Goal: Feedback & Contribution: Leave review/rating

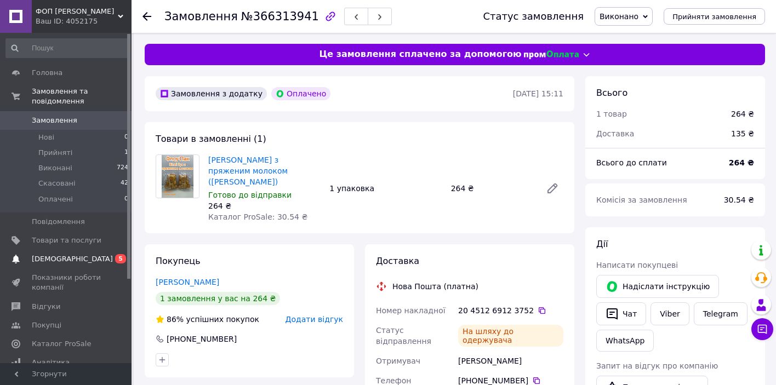
click at [68, 256] on span "[DEMOGRAPHIC_DATA]" at bounding box center [72, 259] width 81 height 10
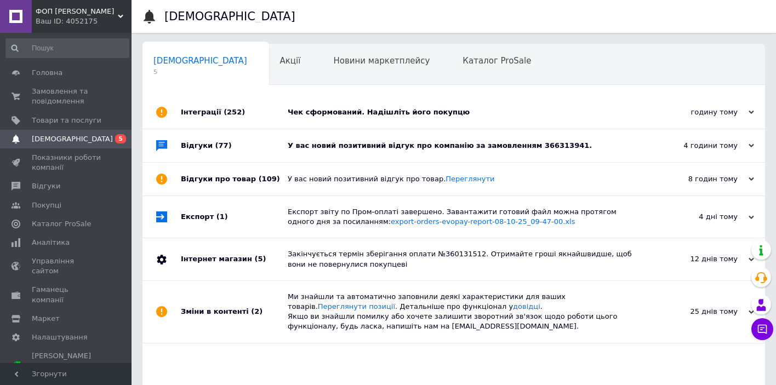
click at [393, 112] on div "Чек сформований. Надішліть його покупцю" at bounding box center [466, 112] width 357 height 10
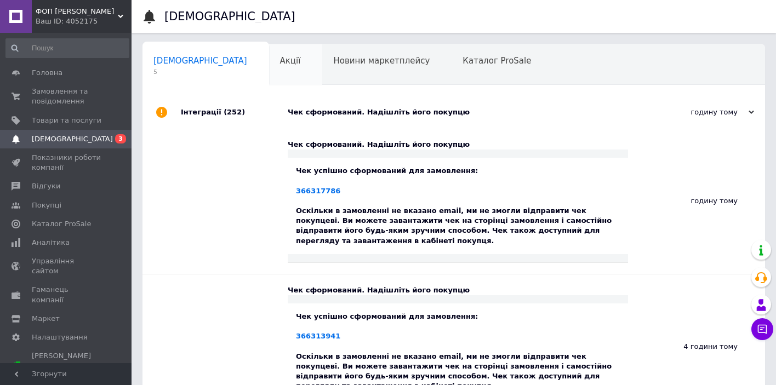
click at [269, 74] on div "Акції 0" at bounding box center [296, 65] width 54 height 42
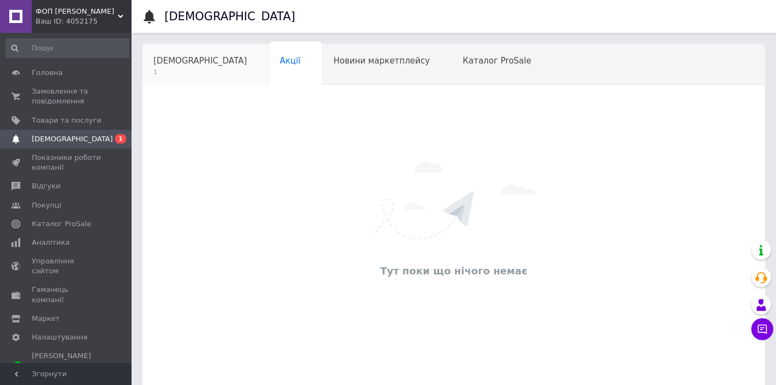
click at [163, 58] on span "[DEMOGRAPHIC_DATA]" at bounding box center [200, 61] width 94 height 10
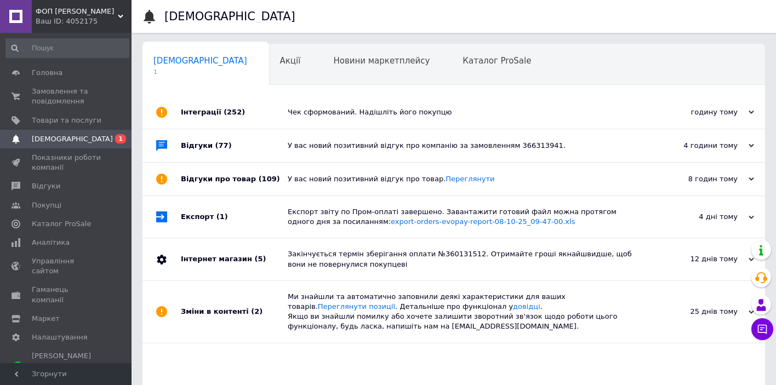
click at [492, 145] on div "У вас новий позитивний відгук про компанію за замовленням 366313941." at bounding box center [466, 146] width 357 height 10
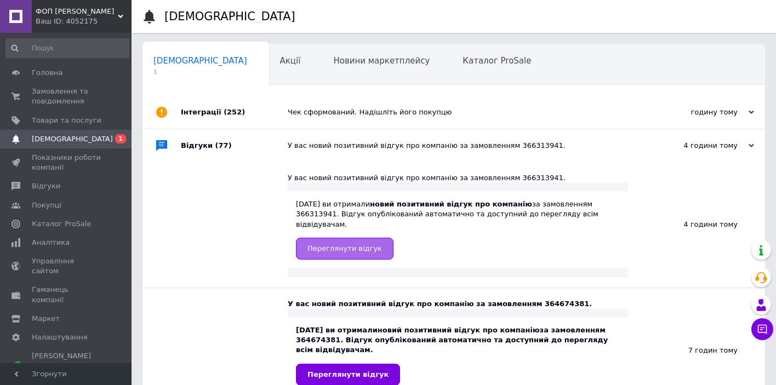
click at [360, 247] on span "Переглянути відгук" at bounding box center [344, 248] width 74 height 8
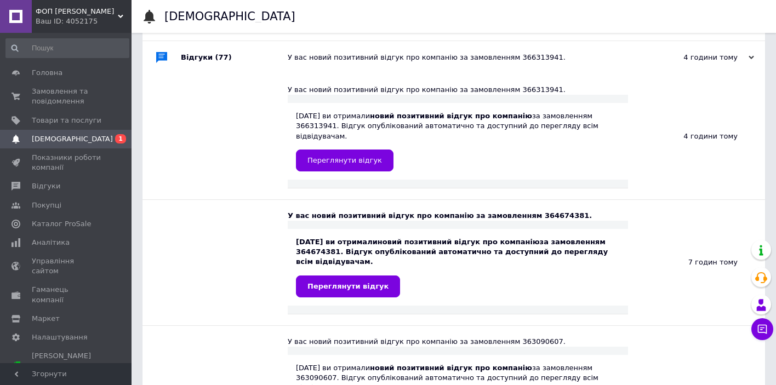
scroll to position [156, 0]
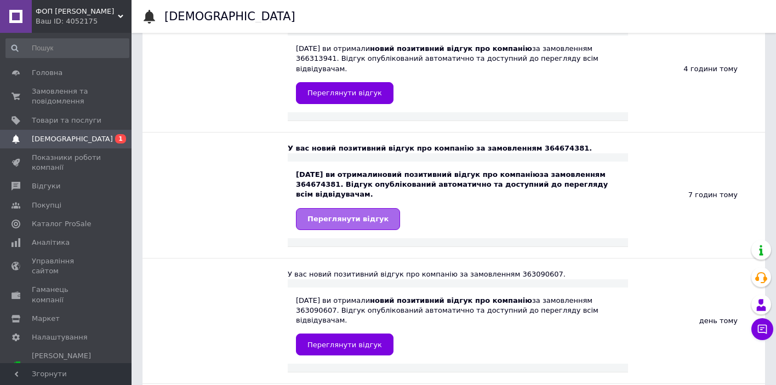
click at [342, 220] on span "Переглянути відгук" at bounding box center [347, 219] width 81 height 8
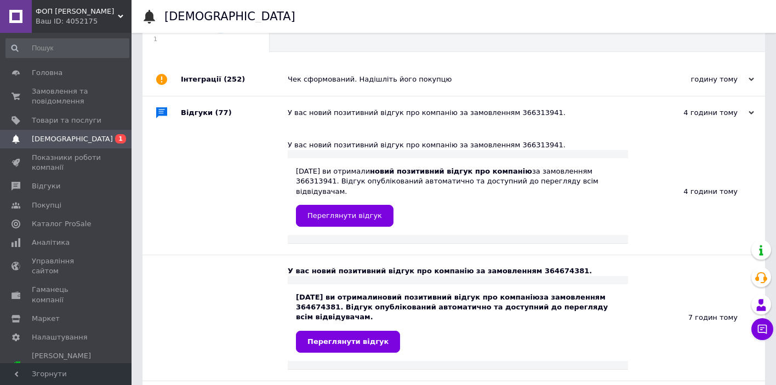
scroll to position [0, 0]
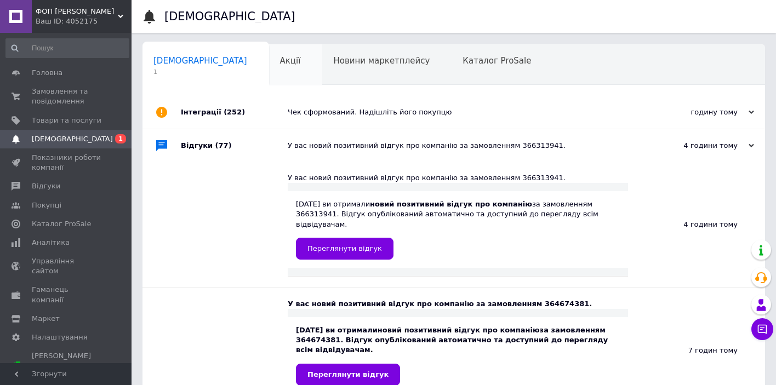
click at [269, 48] on div "Акції" at bounding box center [296, 65] width 54 height 42
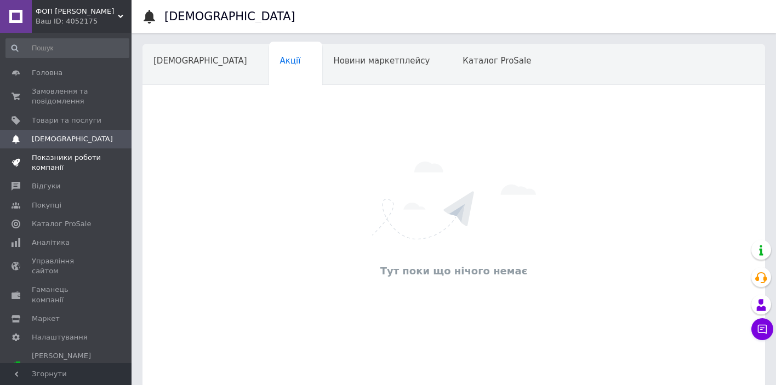
click at [74, 157] on span "Показники роботи компанії" at bounding box center [67, 163] width 70 height 20
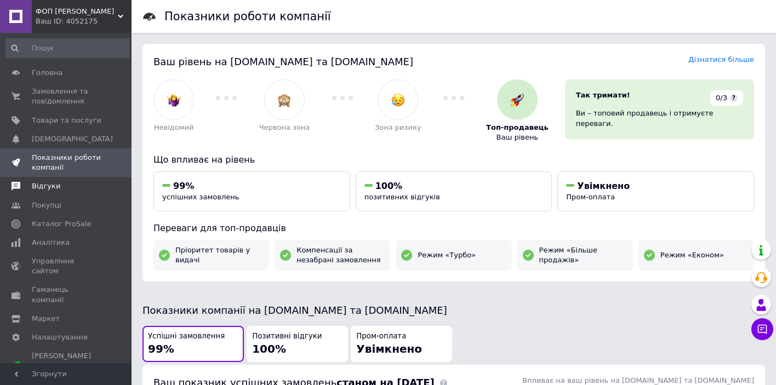
click at [33, 188] on span "Відгуки" at bounding box center [46, 186] width 28 height 10
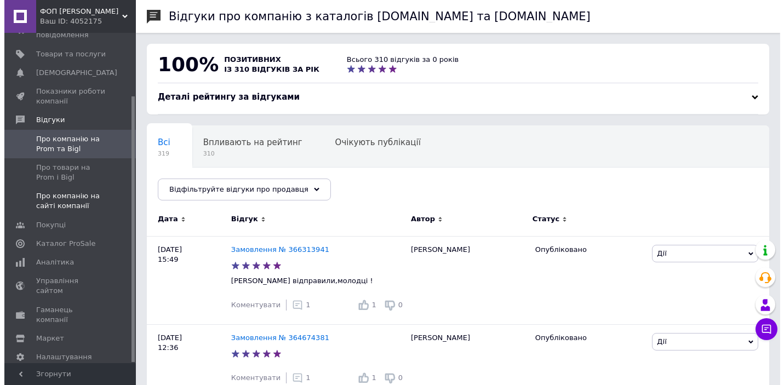
scroll to position [78, 0]
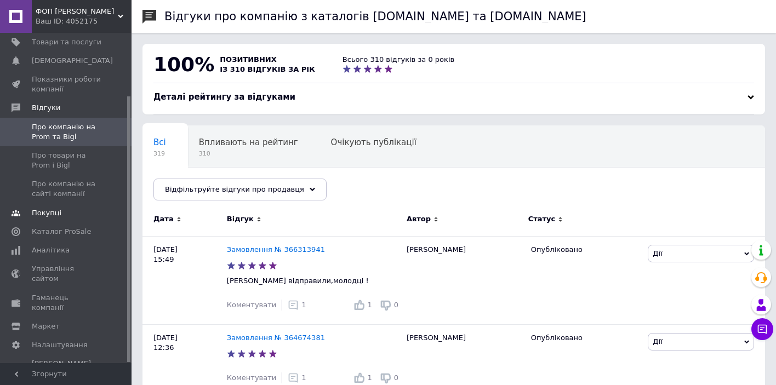
click at [49, 213] on span "Покупці" at bounding box center [47, 213] width 30 height 10
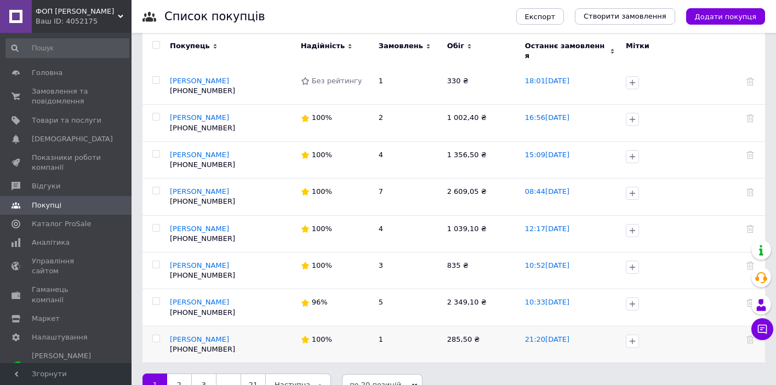
scroll to position [562, 0]
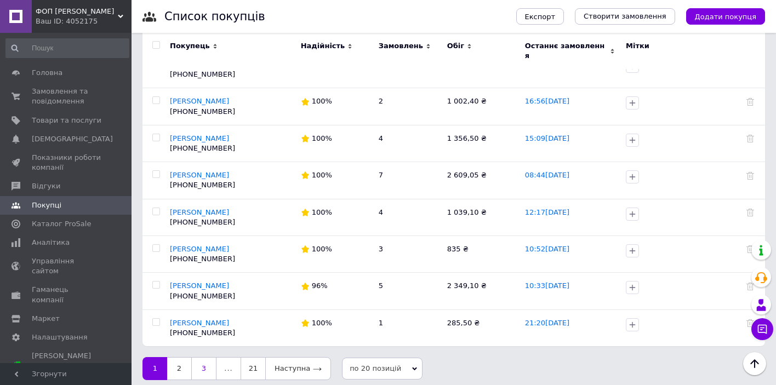
click at [200, 361] on link "3" at bounding box center [203, 368] width 25 height 23
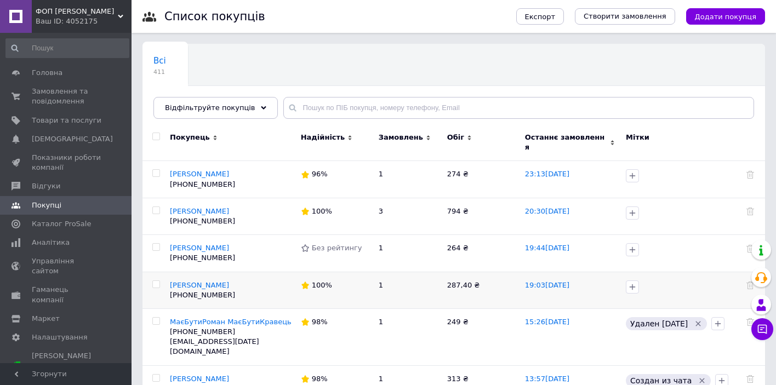
scroll to position [612, 0]
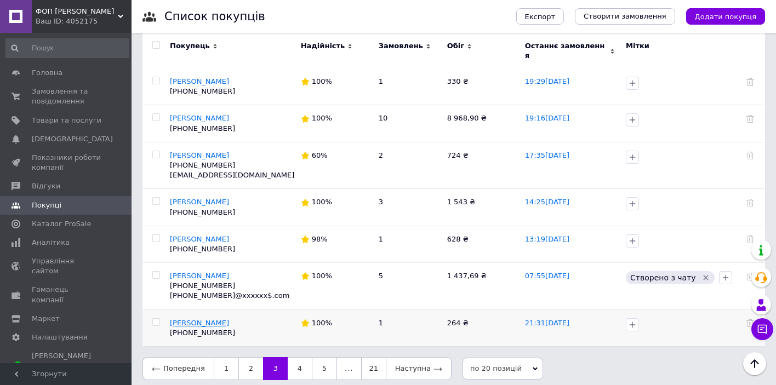
click at [186, 319] on span "[PERSON_NAME]" at bounding box center [199, 323] width 59 height 8
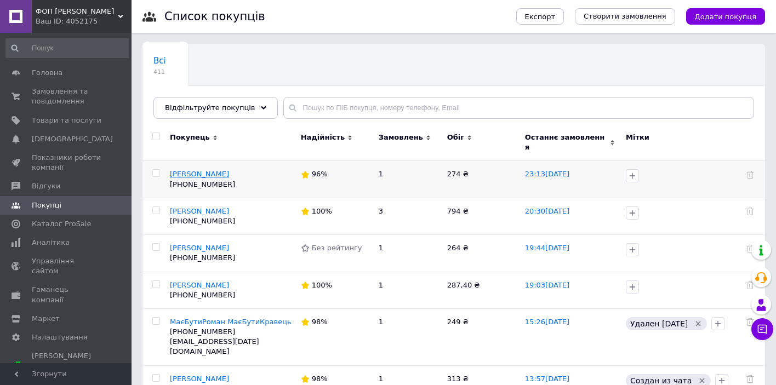
click at [194, 170] on span "[PERSON_NAME]" at bounding box center [199, 174] width 59 height 8
click at [192, 207] on span "[PERSON_NAME]" at bounding box center [199, 211] width 59 height 8
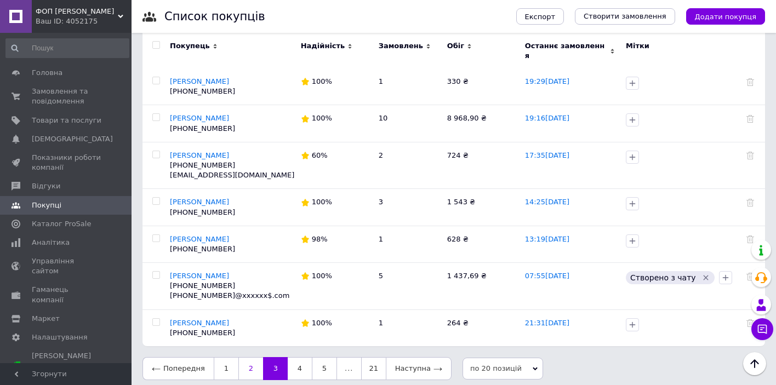
click at [253, 358] on link "2" at bounding box center [250, 368] width 25 height 23
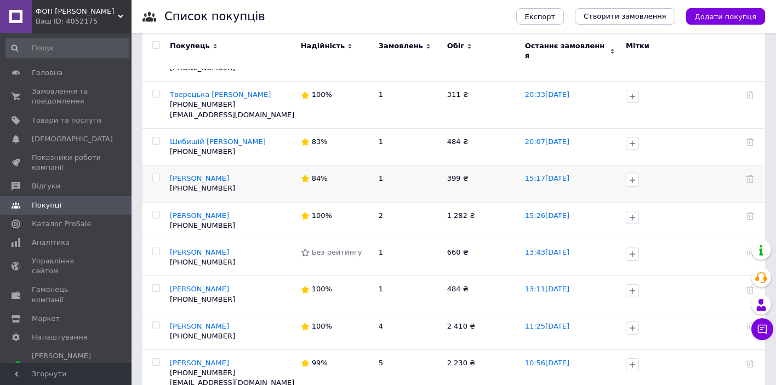
scroll to position [602, 0]
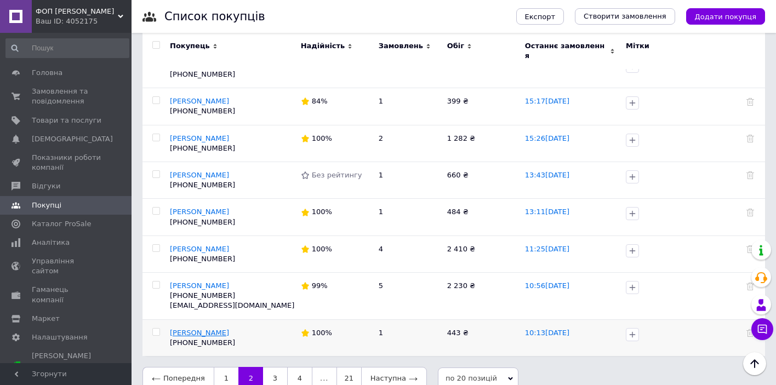
click at [197, 329] on span "[PERSON_NAME]" at bounding box center [199, 333] width 59 height 8
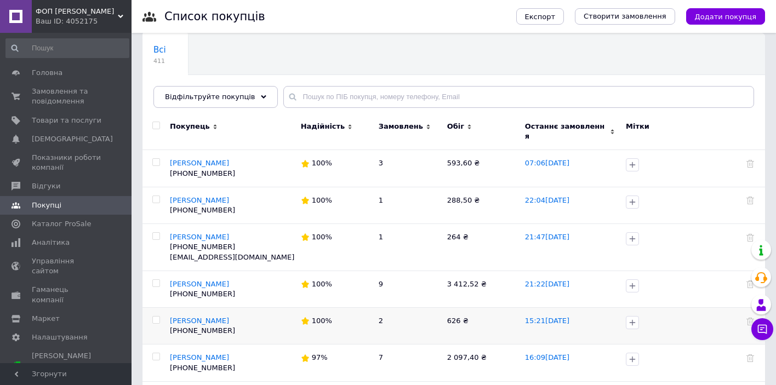
scroll to position [602, 0]
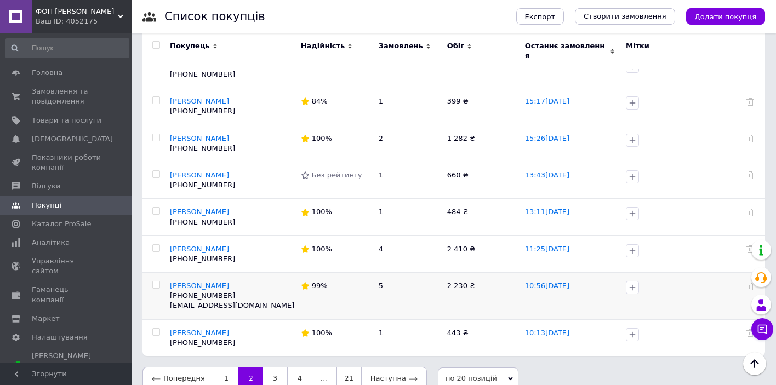
click at [190, 282] on span "[PERSON_NAME]" at bounding box center [199, 286] width 59 height 8
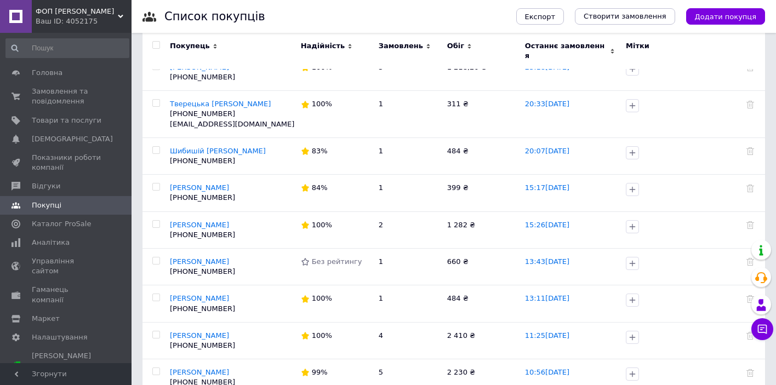
scroll to position [602, 0]
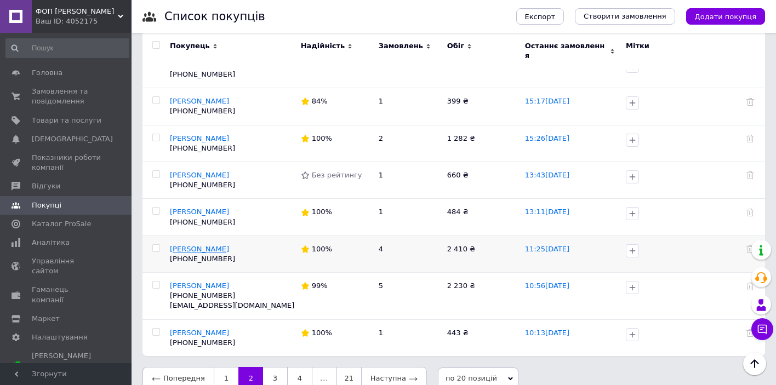
click at [192, 245] on span "[PERSON_NAME]" at bounding box center [199, 249] width 59 height 8
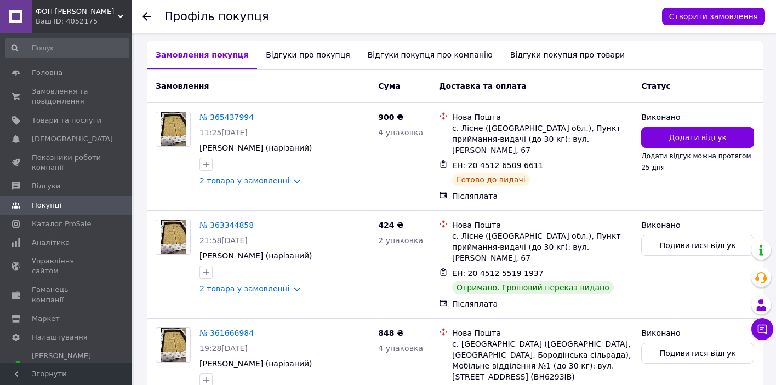
scroll to position [297, 0]
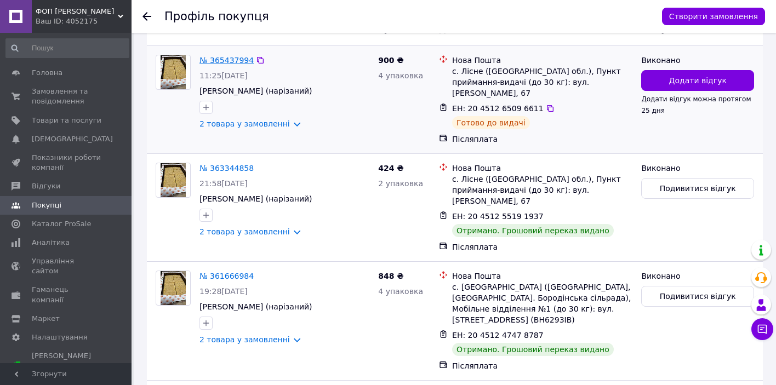
click at [236, 56] on link "№ 365437994" at bounding box center [226, 60] width 54 height 9
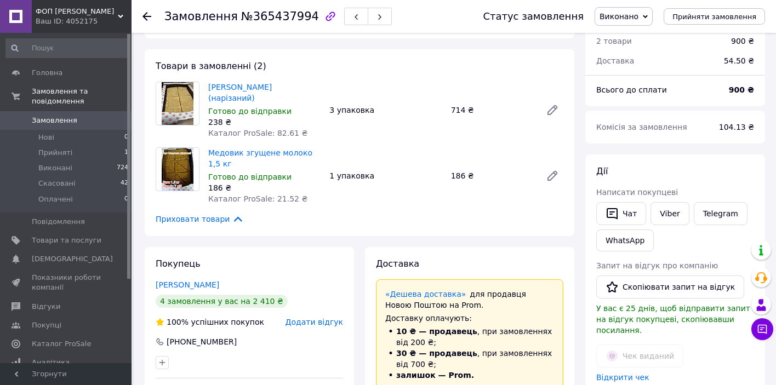
scroll to position [38, 0]
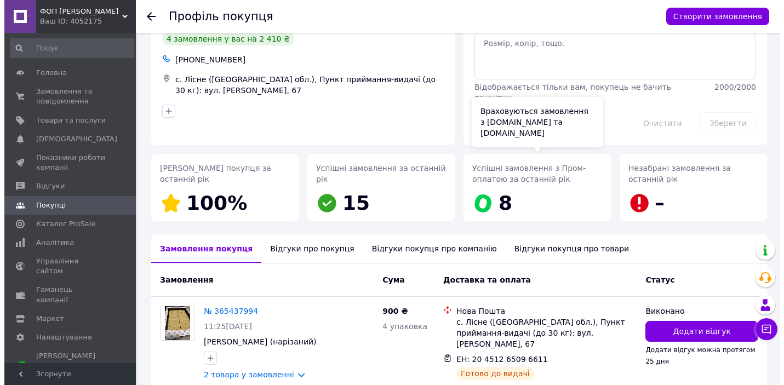
scroll to position [285, 0]
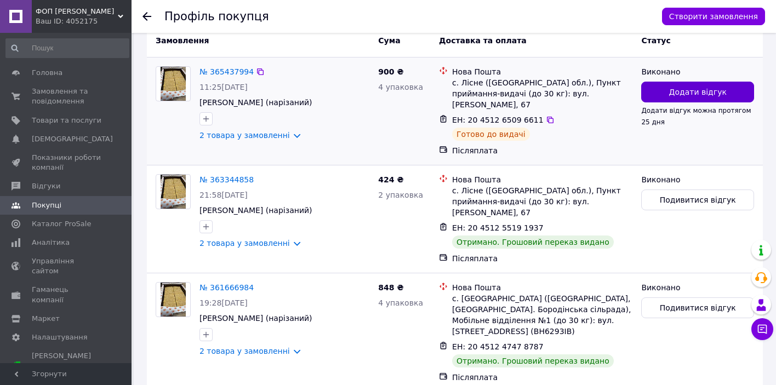
click at [688, 89] on span "Додати відгук" at bounding box center [698, 92] width 58 height 11
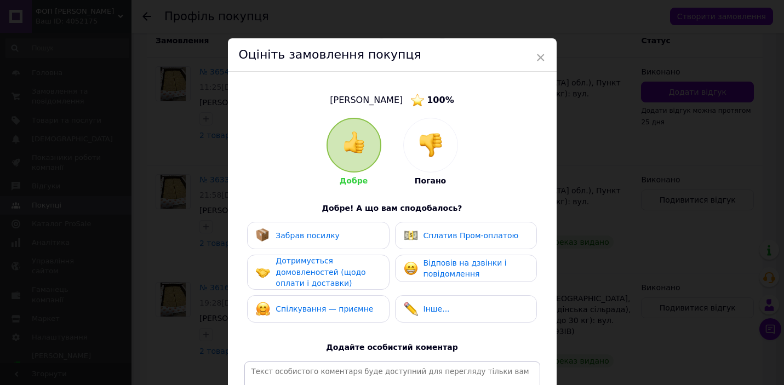
click at [376, 230] on div "Забрав посилку" at bounding box center [318, 235] width 124 height 14
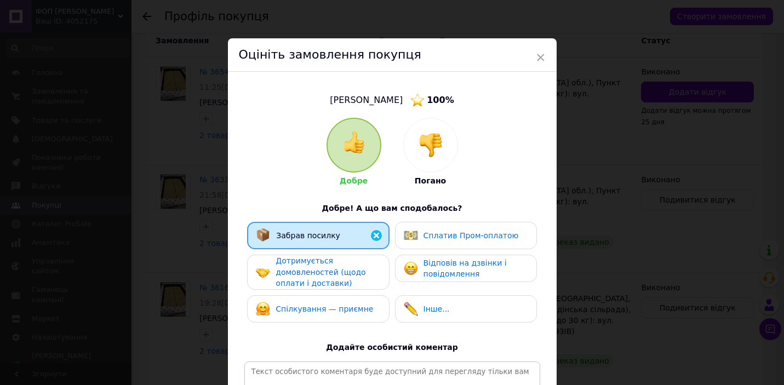
drag, startPoint x: 368, startPoint y: 269, endPoint x: 365, endPoint y: 280, distance: 11.7
click at [366, 270] on div "Дотримується домовленостей (щодо оплати і доставки)" at bounding box center [327, 272] width 104 height 34
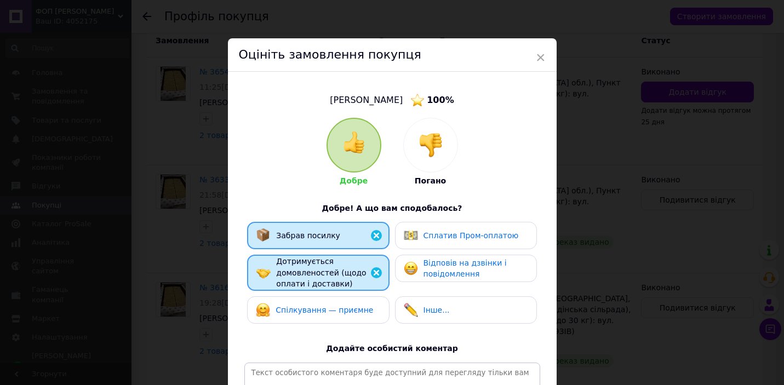
click at [377, 308] on div "Спілкування — приємне" at bounding box center [318, 310] width 124 height 14
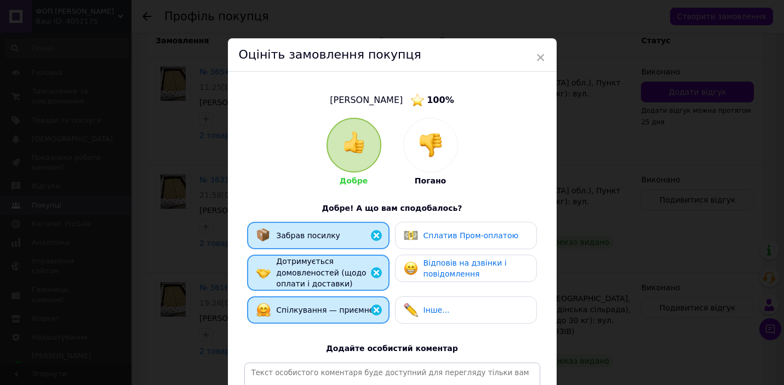
drag, startPoint x: 503, startPoint y: 276, endPoint x: 511, endPoint y: 244, distance: 33.3
click at [503, 275] on div "Відповів на дзвінки і повідомлення" at bounding box center [475, 268] width 104 height 22
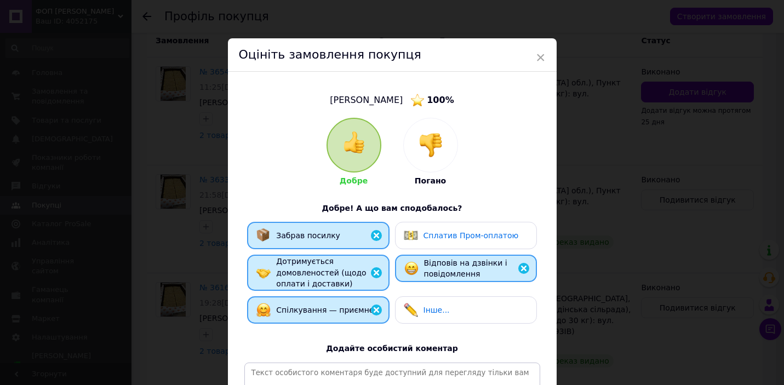
click at [517, 231] on div "Сплатив Пром-оплатою" at bounding box center [466, 235] width 124 height 14
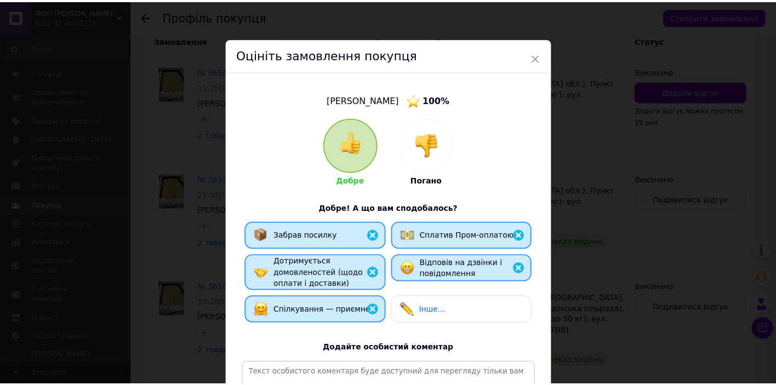
scroll to position [151, 0]
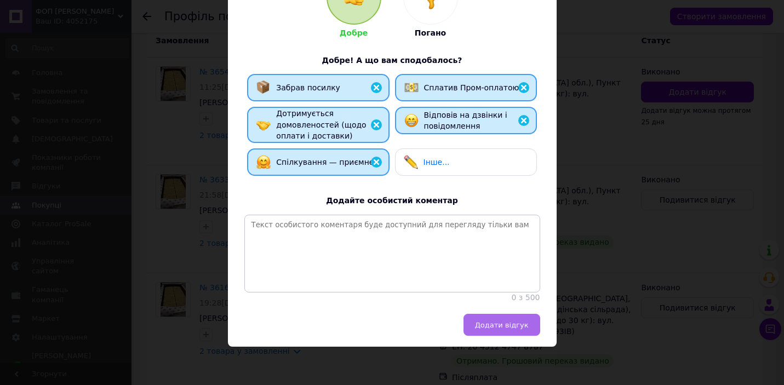
click at [512, 331] on button "Додати відгук" at bounding box center [501, 325] width 77 height 22
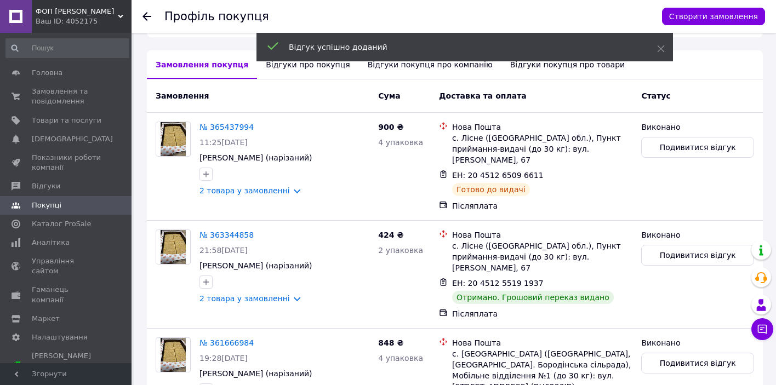
scroll to position [227, 0]
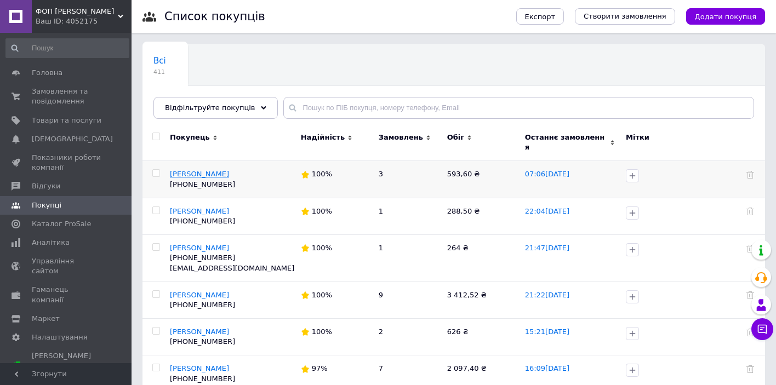
click at [201, 170] on span "[PERSON_NAME]" at bounding box center [199, 174] width 59 height 8
